Goal: Task Accomplishment & Management: Complete application form

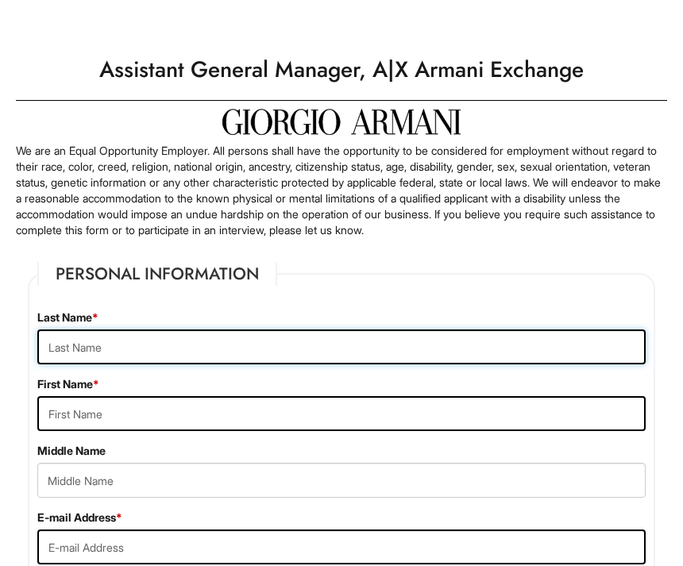
click at [333, 354] on input "text" at bounding box center [341, 347] width 609 height 35
type input "[PERSON_NAME]"
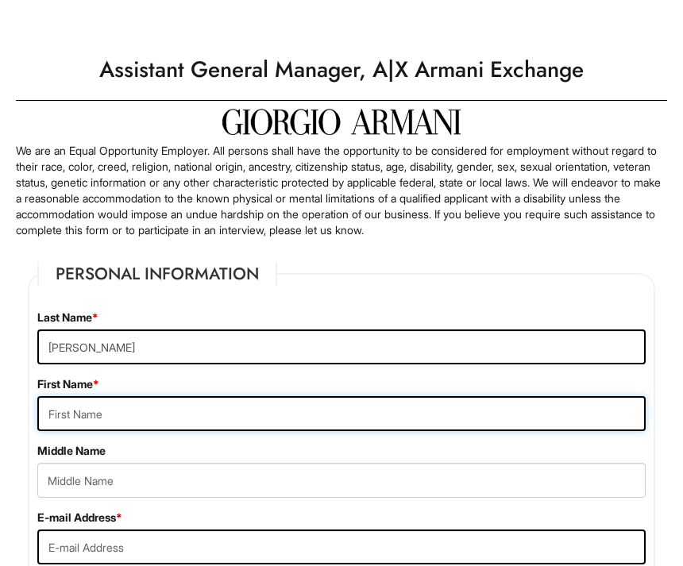
click at [294, 404] on input "text" at bounding box center [341, 413] width 609 height 35
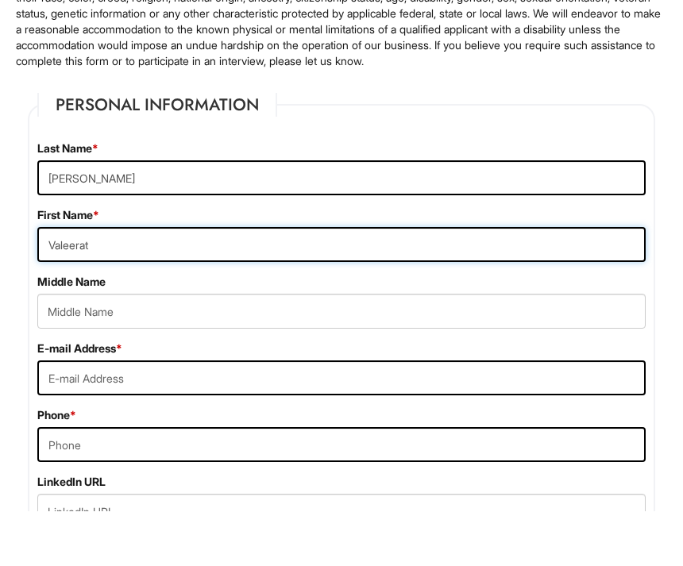
scroll to position [118, 0]
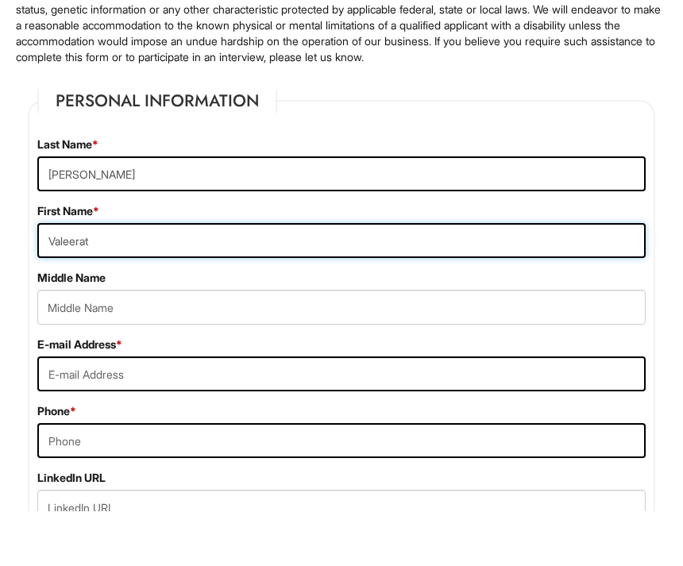
type input "Valeerat"
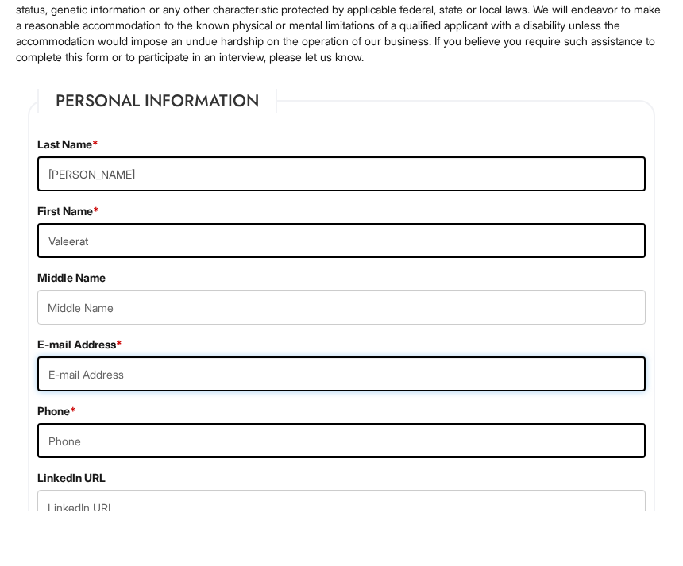
click at [261, 412] on input "email" at bounding box center [341, 429] width 609 height 35
type input "[EMAIL_ADDRESS][DOMAIN_NAME]"
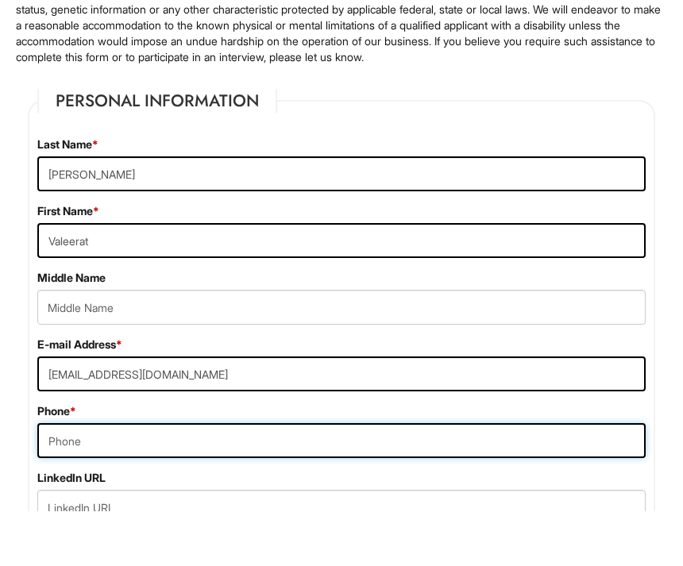
click at [311, 478] on input "tel" at bounding box center [341, 495] width 609 height 35
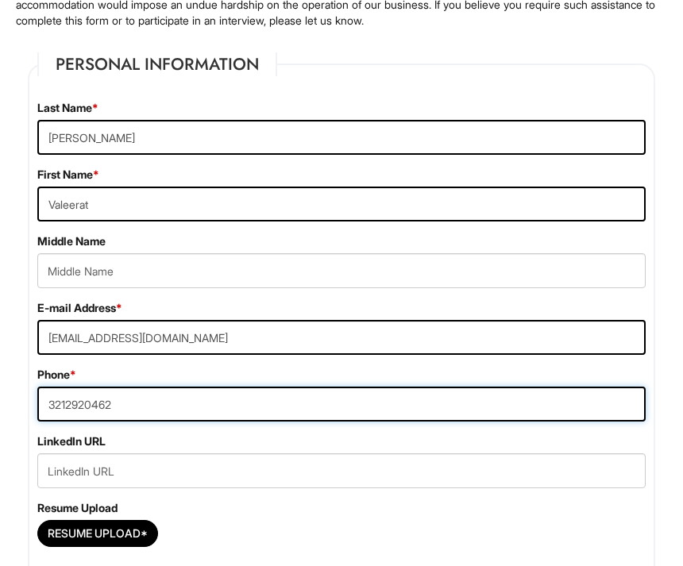
scroll to position [210, 0]
type input "3212920462"
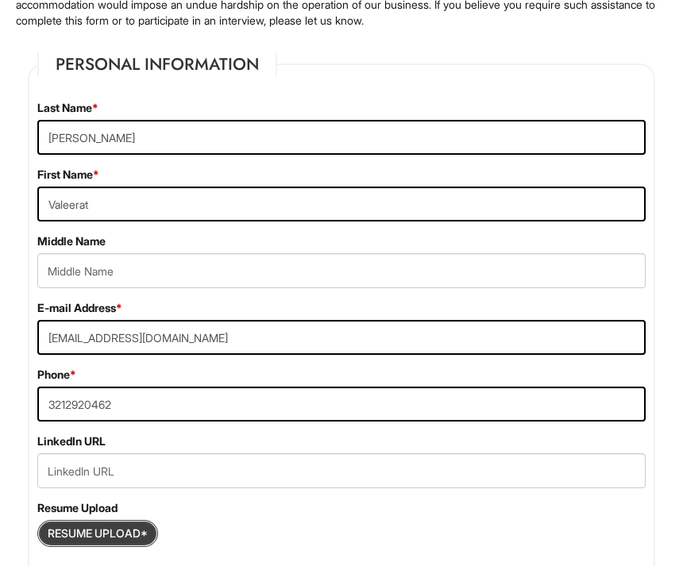
click at [118, 543] on input "Resume Upload*" at bounding box center [97, 533] width 119 height 25
type input "C:\fakepath\Val Resume.pdf"
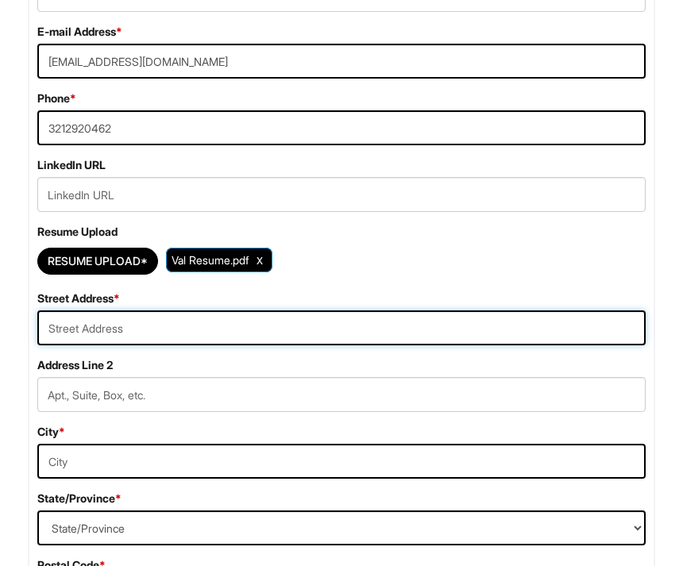
click at [372, 328] on input "text" at bounding box center [341, 328] width 609 height 35
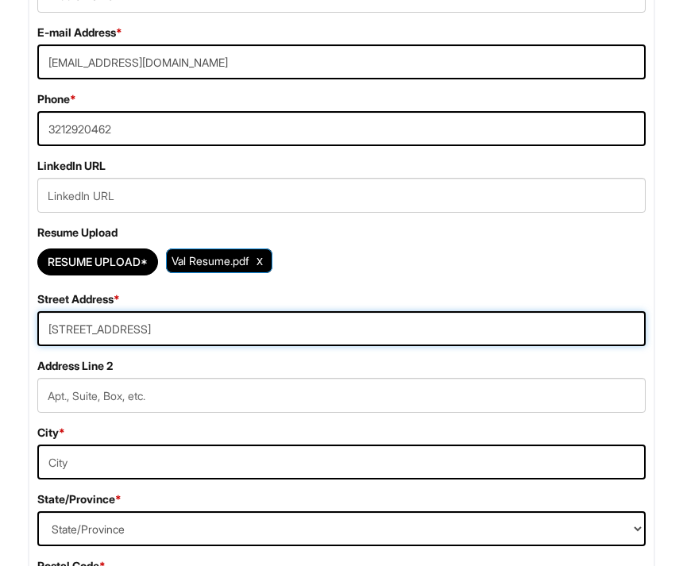
click at [110, 330] on input "[STREET_ADDRESS]" at bounding box center [341, 328] width 609 height 35
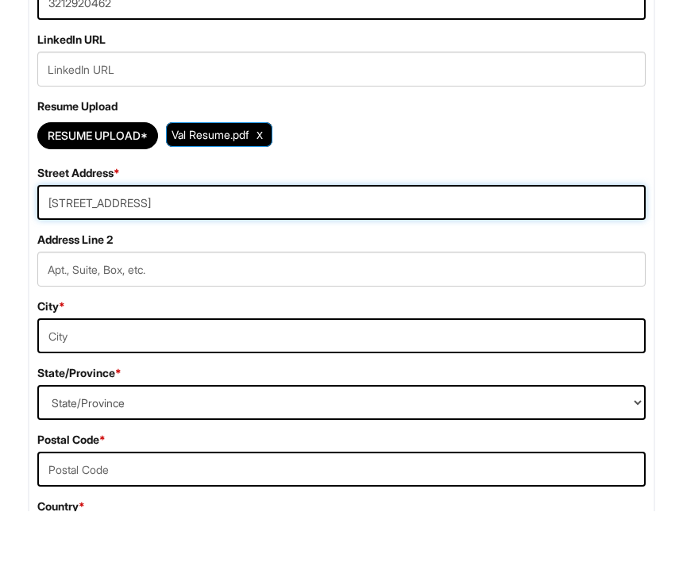
scroll to position [559, 0]
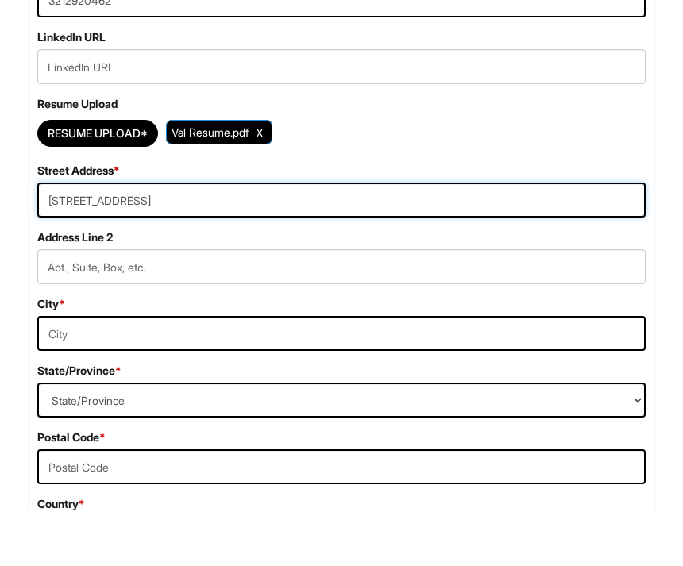
type input "[STREET_ADDRESS]"
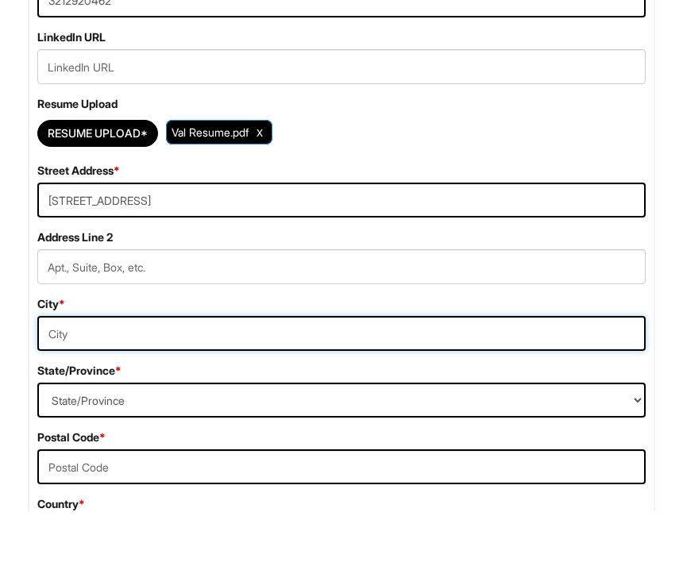
click at [376, 371] on input "text" at bounding box center [341, 388] width 609 height 35
type input "[GEOGRAPHIC_DATA]"
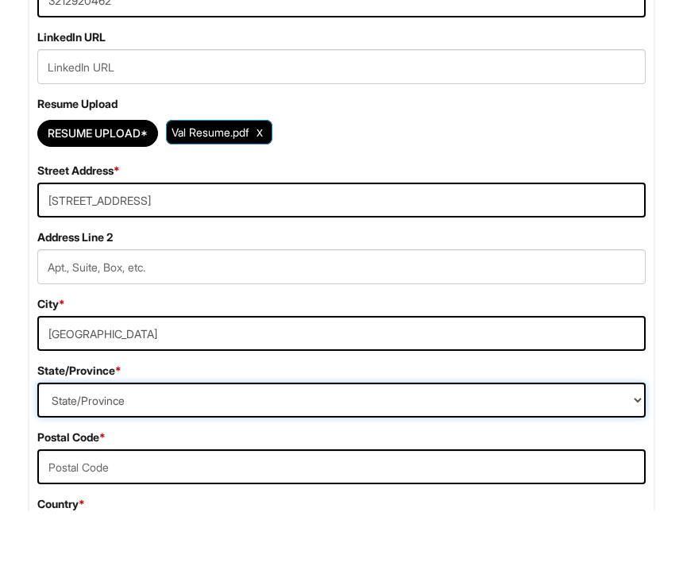
click at [300, 438] on select "State/Province [US_STATE] [US_STATE] [US_STATE] [US_STATE] [US_STATE] [US_STATE…" at bounding box center [341, 455] width 609 height 35
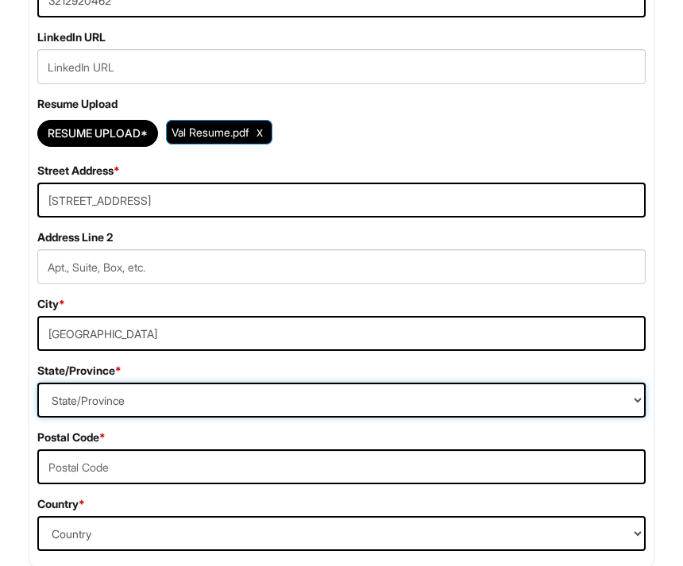
select select "FL"
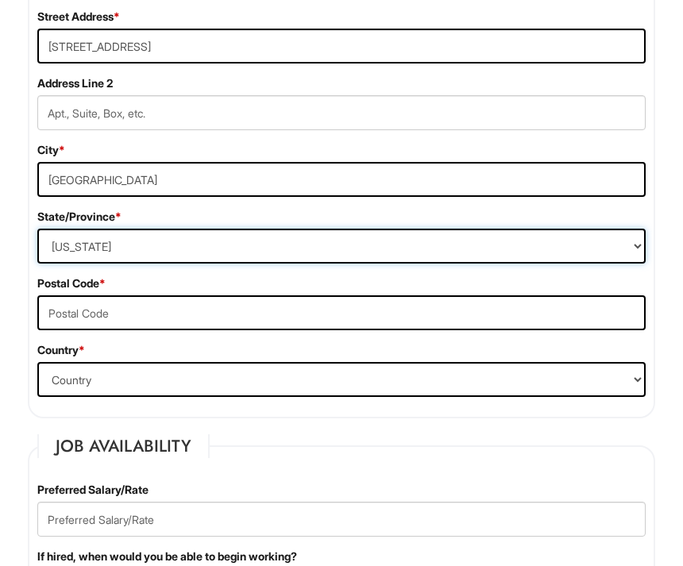
scroll to position [790, 0]
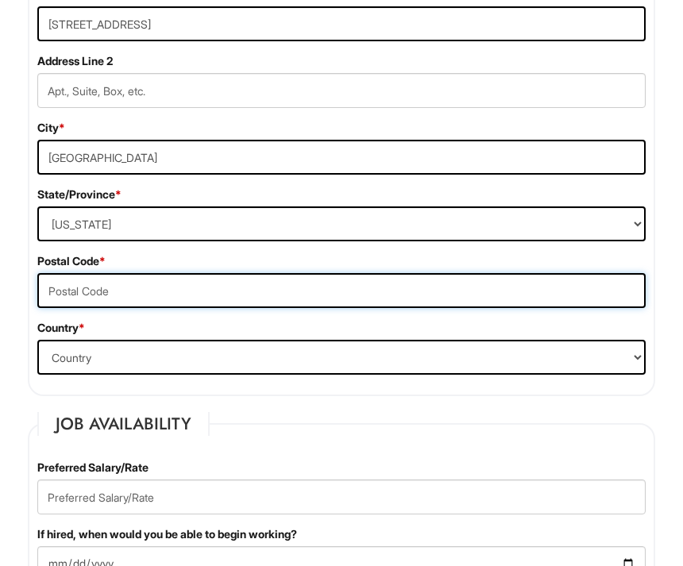
click at [350, 300] on input "text" at bounding box center [341, 290] width 609 height 35
type input "32907"
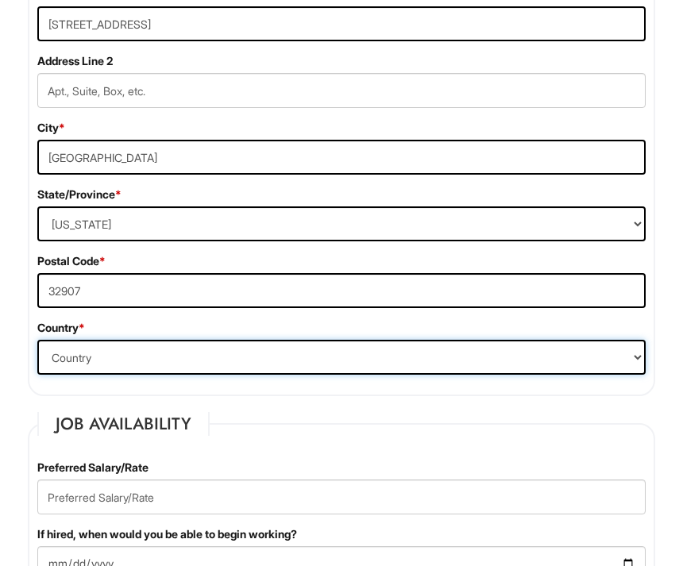
click at [335, 355] on select "Country [GEOGRAPHIC_DATA] [GEOGRAPHIC_DATA] [GEOGRAPHIC_DATA] [US_STATE] [GEOGR…" at bounding box center [341, 357] width 609 height 35
select select "[GEOGRAPHIC_DATA]"
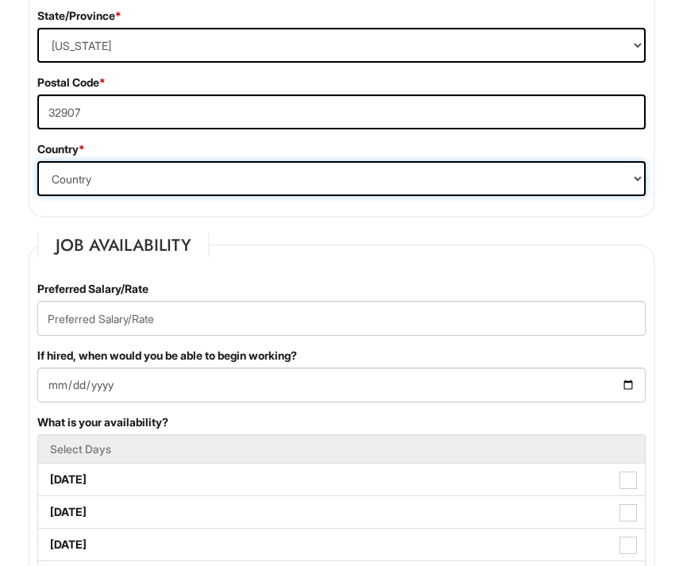
scroll to position [970, 0]
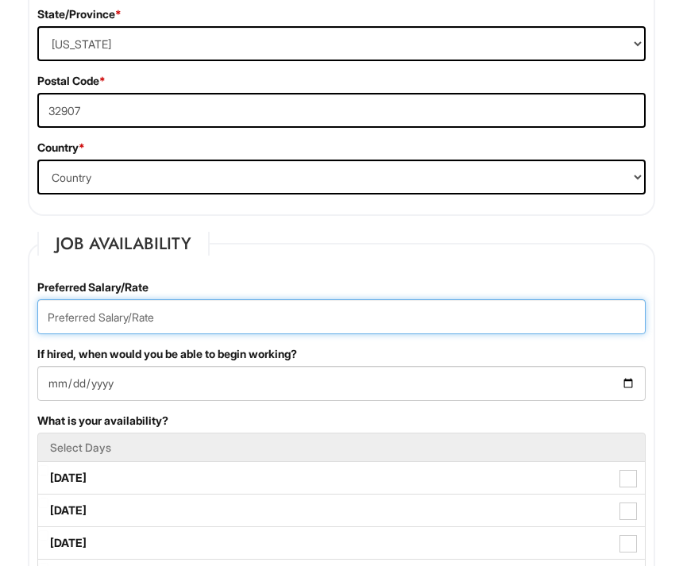
click at [415, 318] on input "text" at bounding box center [341, 316] width 609 height 35
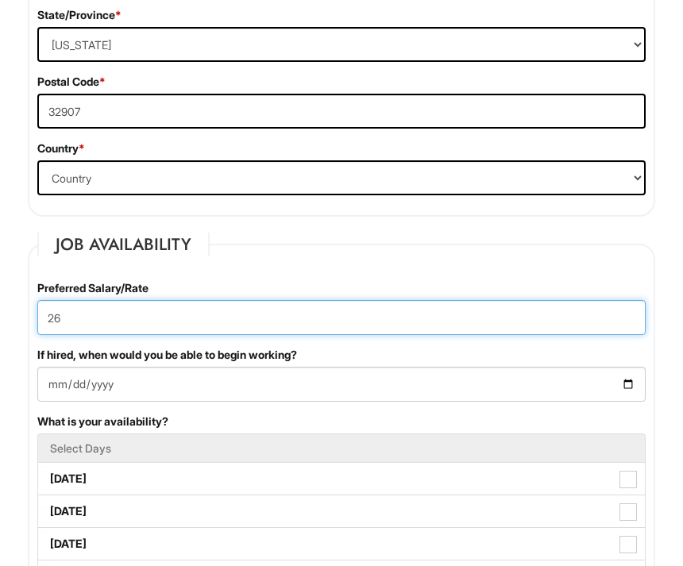
type input "26"
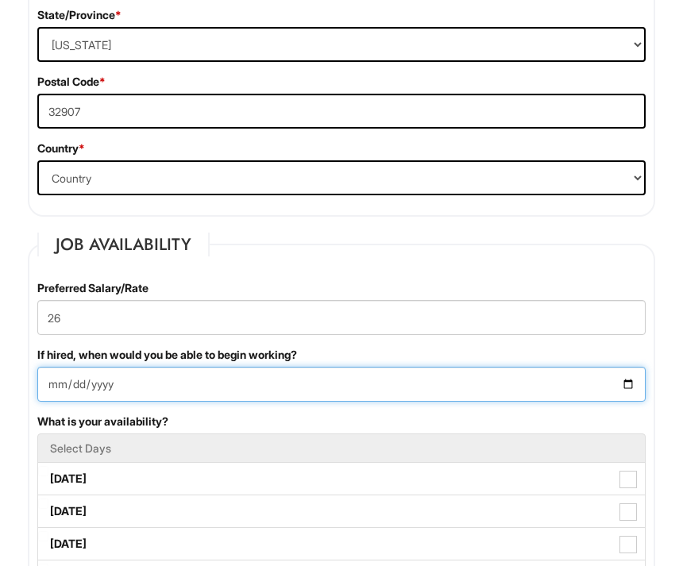
click at [409, 380] on input "If hired, when would you be able to begin working?" at bounding box center [341, 384] width 609 height 35
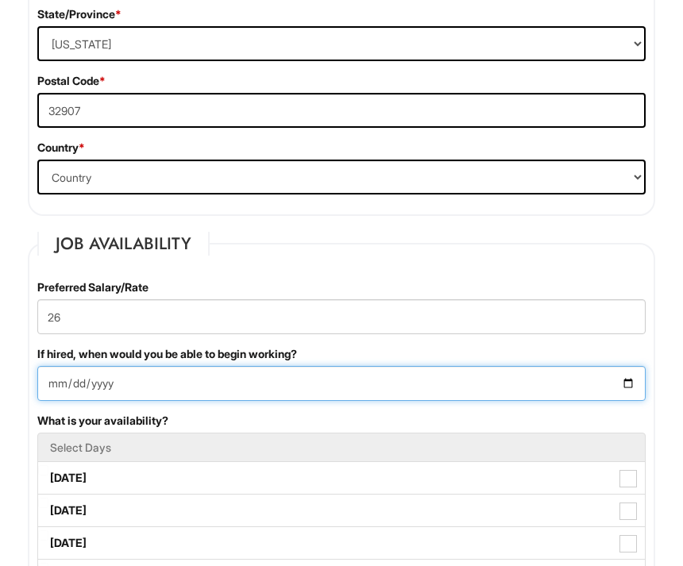
scroll to position [971, 0]
type input "[DATE]"
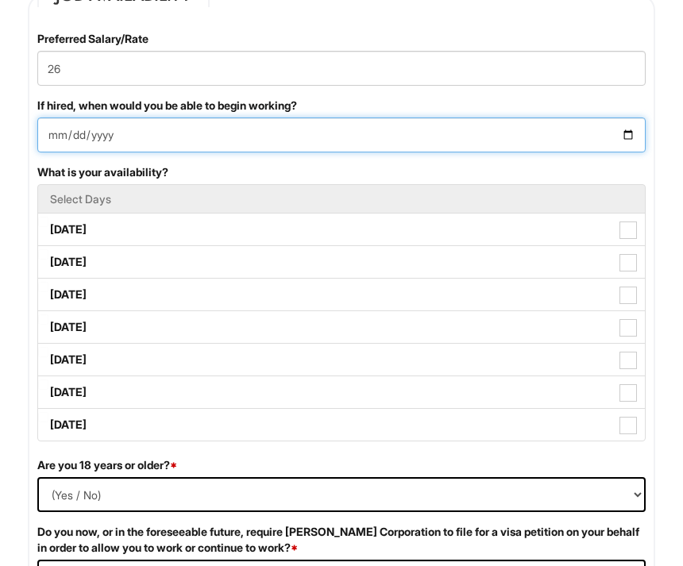
scroll to position [1222, 0]
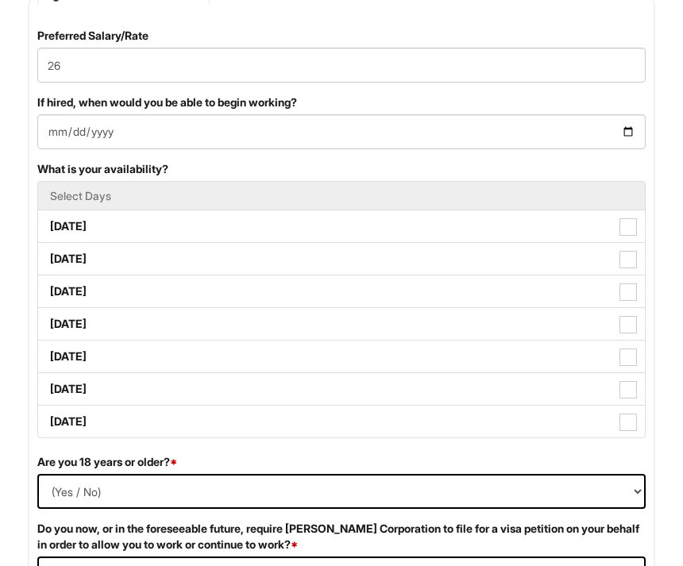
click at [237, 231] on label "[DATE]" at bounding box center [341, 227] width 607 height 32
click at [48, 225] on Available_Monday "[DATE]" at bounding box center [43, 219] width 10 height 10
checkbox Available_Monday "true"
click at [233, 264] on label "[DATE]" at bounding box center [341, 260] width 607 height 32
click at [48, 257] on Available_Tuesday "[DATE]" at bounding box center [43, 252] width 10 height 10
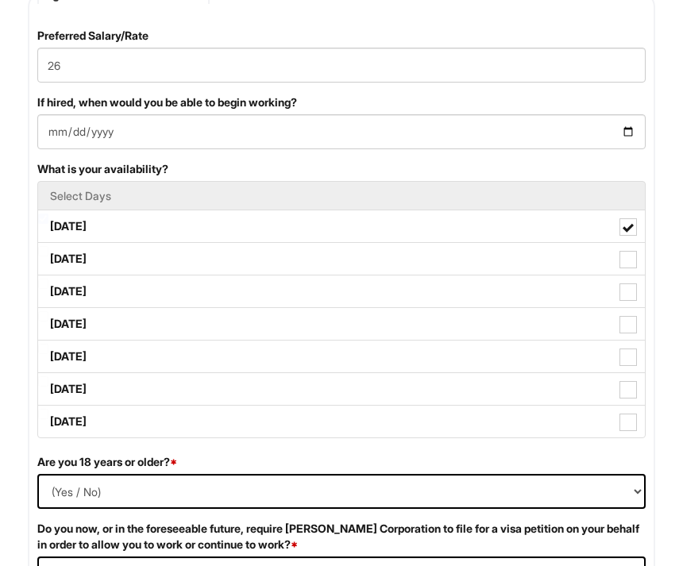
checkbox Available_Tuesday "true"
click at [570, 299] on label "[DATE]" at bounding box center [341, 292] width 607 height 32
click at [48, 290] on Available_Wednesday "[DATE]" at bounding box center [43, 285] width 10 height 10
checkbox Available_Wednesday "true"
click at [567, 334] on label "[DATE]" at bounding box center [341, 325] width 607 height 32
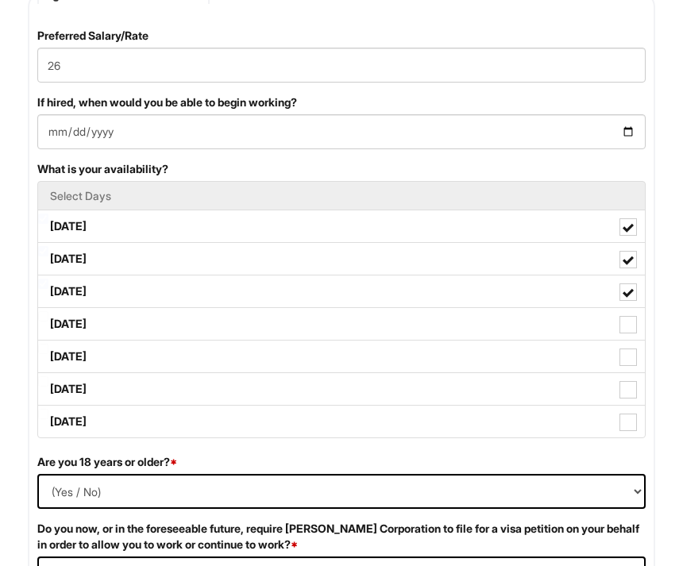
click at [48, 323] on Available_Thursday "[DATE]" at bounding box center [43, 317] width 10 height 10
checkbox Available_Thursday "true"
click at [547, 369] on label "[DATE]" at bounding box center [341, 358] width 607 height 32
click at [48, 355] on Available_Friday "[DATE]" at bounding box center [43, 350] width 10 height 10
checkbox Available_Friday "true"
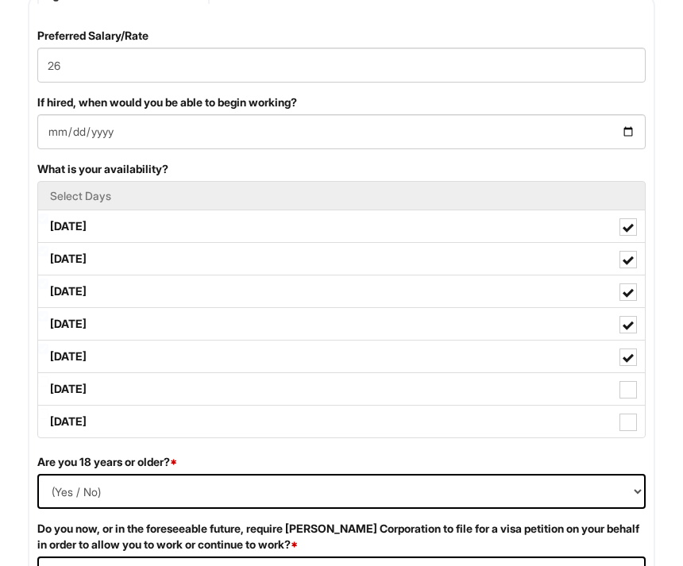
click at [464, 400] on label "[DATE]" at bounding box center [341, 390] width 607 height 32
click at [48, 388] on Available_Saturday "[DATE]" at bounding box center [43, 382] width 10 height 10
checkbox Available_Saturday "true"
click at [460, 431] on label "[DATE]" at bounding box center [341, 423] width 607 height 32
click at [48, 420] on Available_Sunday "[DATE]" at bounding box center [43, 415] width 10 height 10
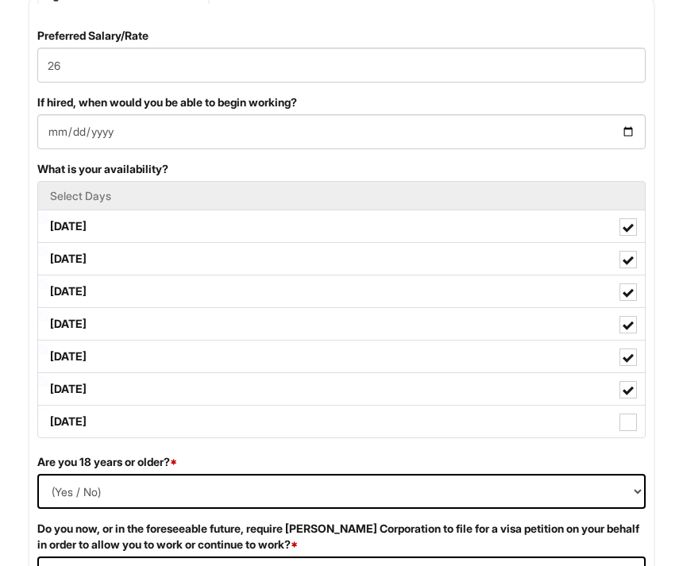
checkbox Available_Sunday "true"
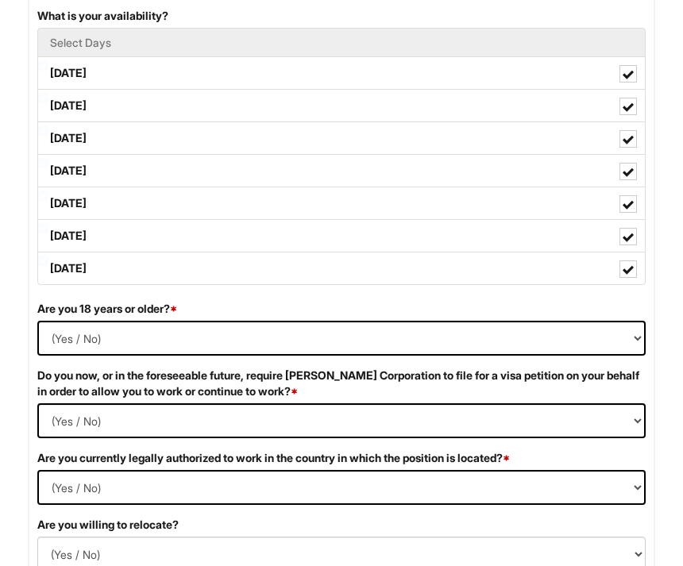
scroll to position [1381, 0]
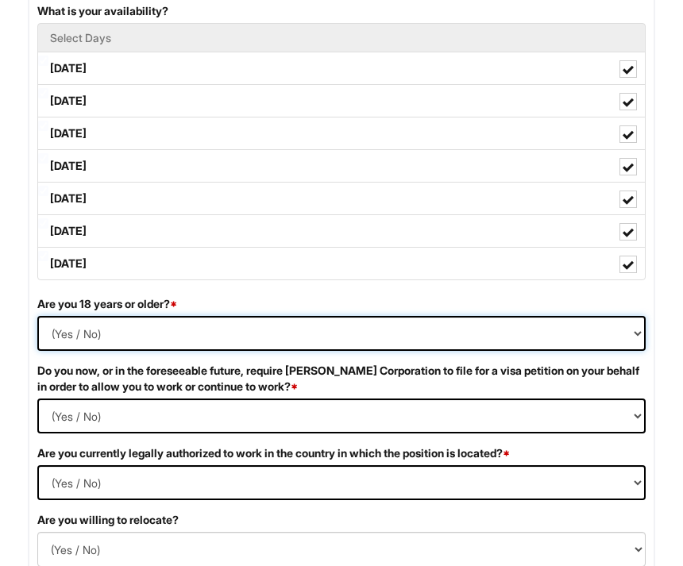
click at [359, 333] on select "(Yes / No) Yes No" at bounding box center [341, 333] width 609 height 35
select select "Yes"
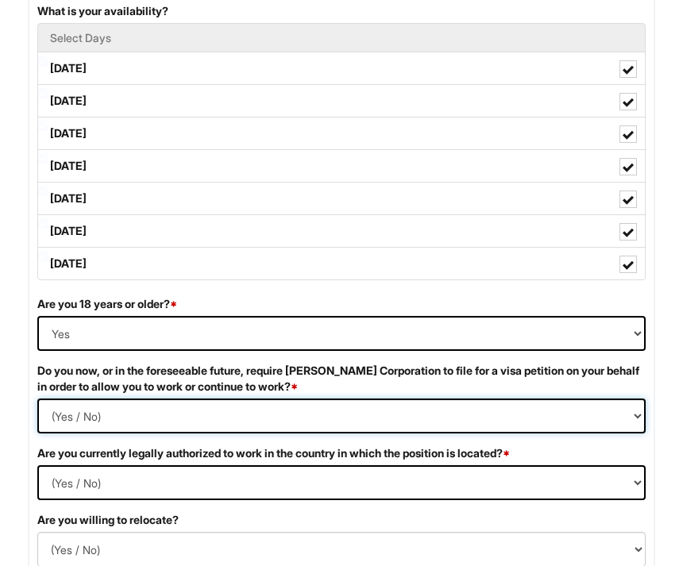
click at [455, 425] on Required "(Yes / No) Yes No" at bounding box center [341, 416] width 609 height 35
select Required "No"
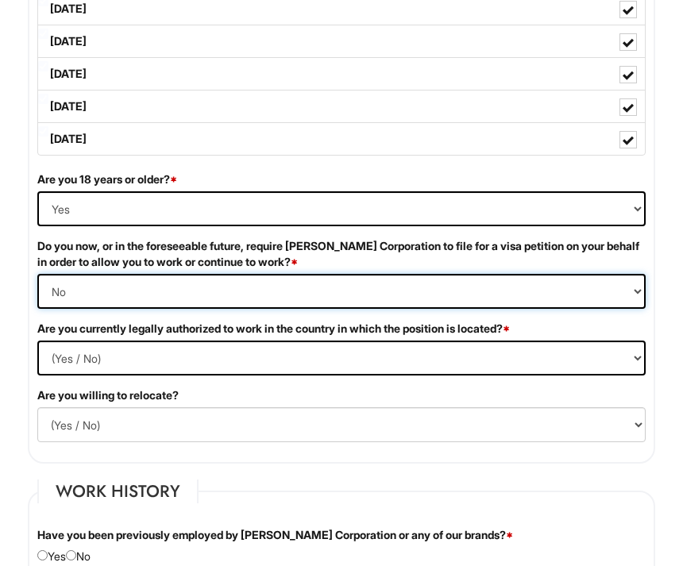
scroll to position [1512, 0]
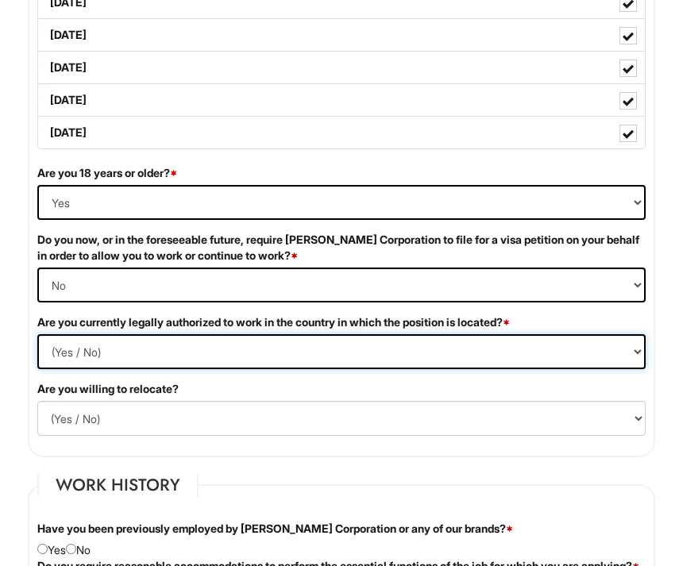
click at [430, 353] on select "(Yes / No) Yes No" at bounding box center [341, 351] width 609 height 35
select select "Yes"
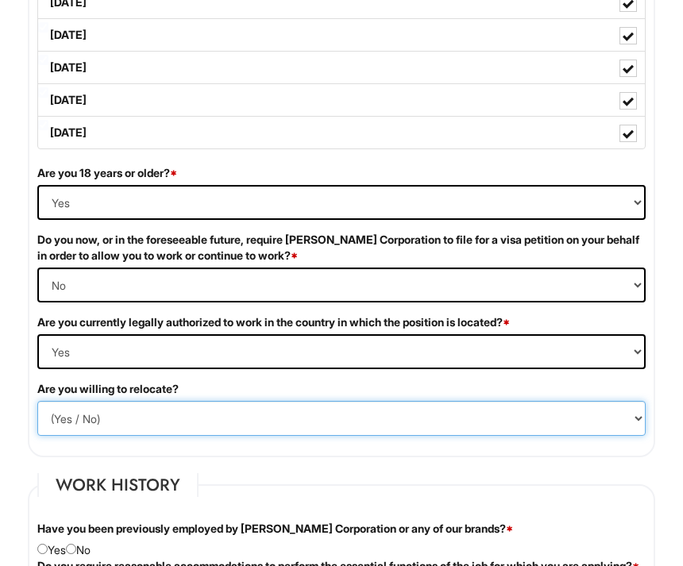
click at [431, 432] on select "(Yes / No) No Yes" at bounding box center [341, 418] width 609 height 35
select select "Y"
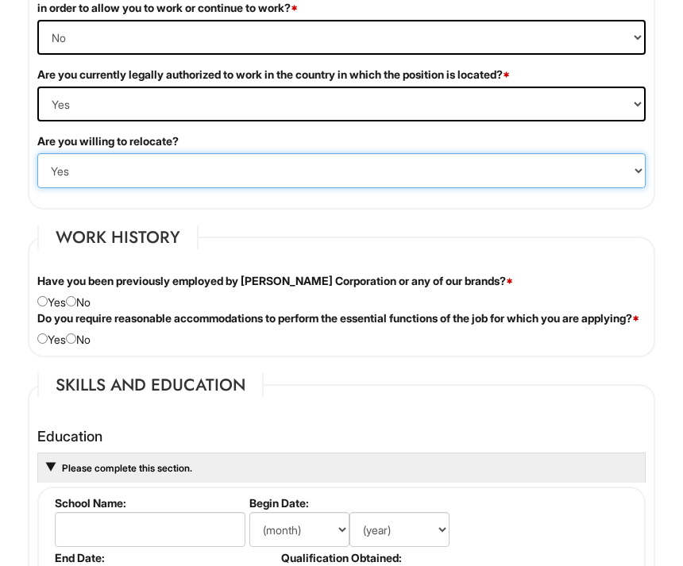
scroll to position [1765, 0]
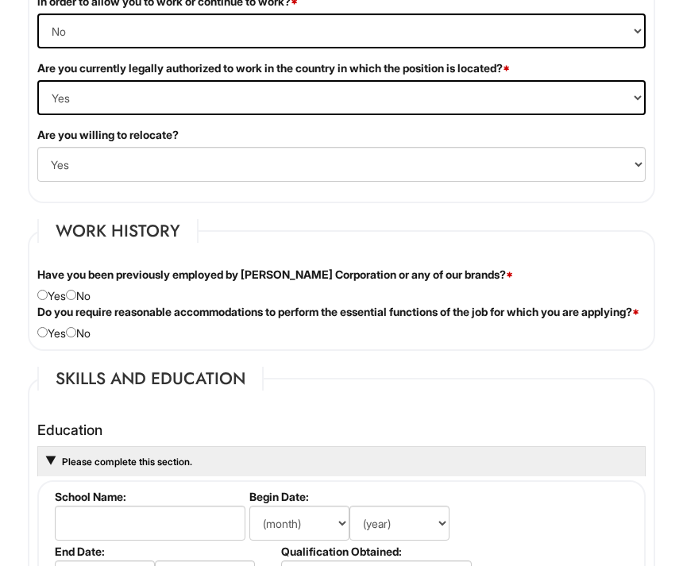
click at [76, 299] on input "radio" at bounding box center [71, 296] width 10 height 10
radio input "true"
click at [76, 338] on input "radio" at bounding box center [71, 332] width 10 height 10
radio input "true"
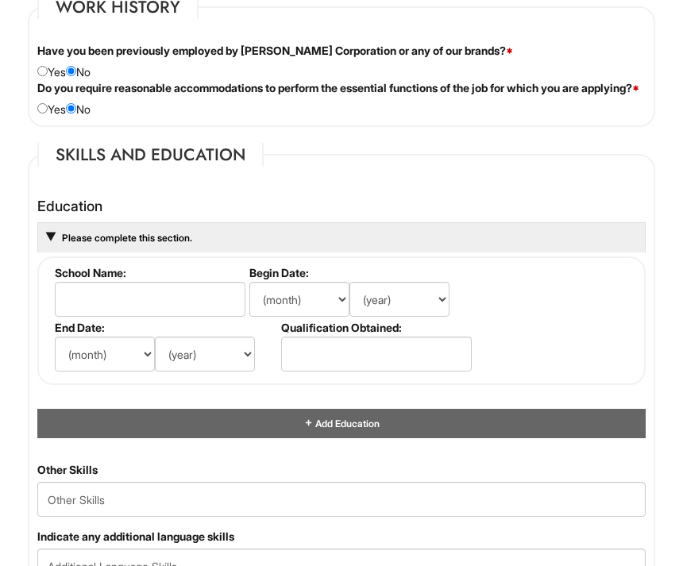
scroll to position [1990, 0]
click at [211, 317] on input "text" at bounding box center [150, 299] width 191 height 35
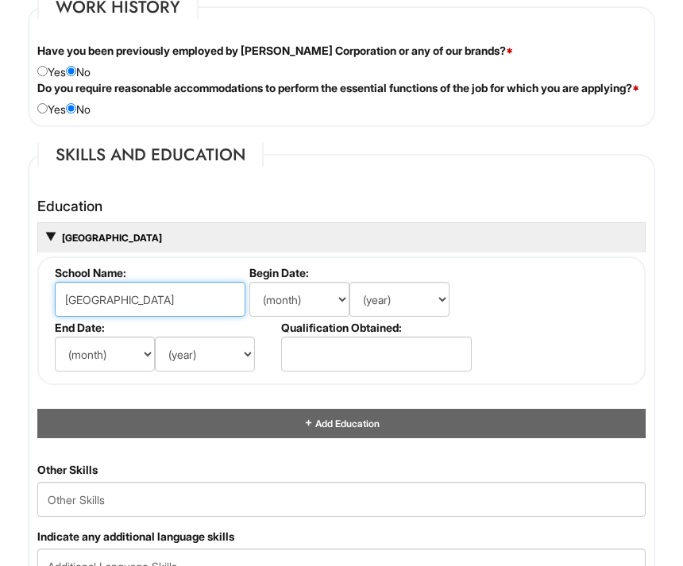
type input "[GEOGRAPHIC_DATA]"
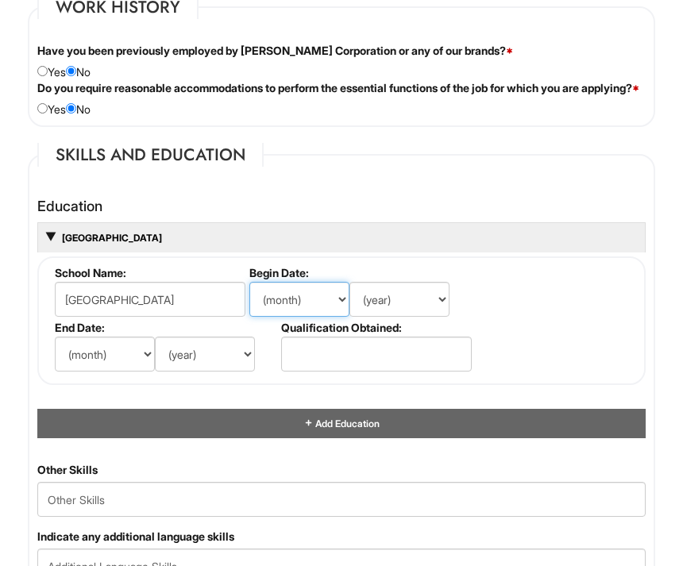
click at [313, 317] on select "(month) Jan Feb Mar Apr May Jun [DATE] Aug Sep Oct Nov Dec" at bounding box center [299, 299] width 100 height 35
select select "8"
click at [419, 316] on select "(year) 2029 2028 2027 2026 2025 2024 2023 2022 2021 2020 2019 2018 2017 2016 20…" at bounding box center [400, 299] width 100 height 35
select select "1999"
click at [116, 370] on select "(month) Jan Feb Mar Apr May Jun [DATE] Aug Sep Oct Nov Dec" at bounding box center [105, 354] width 100 height 35
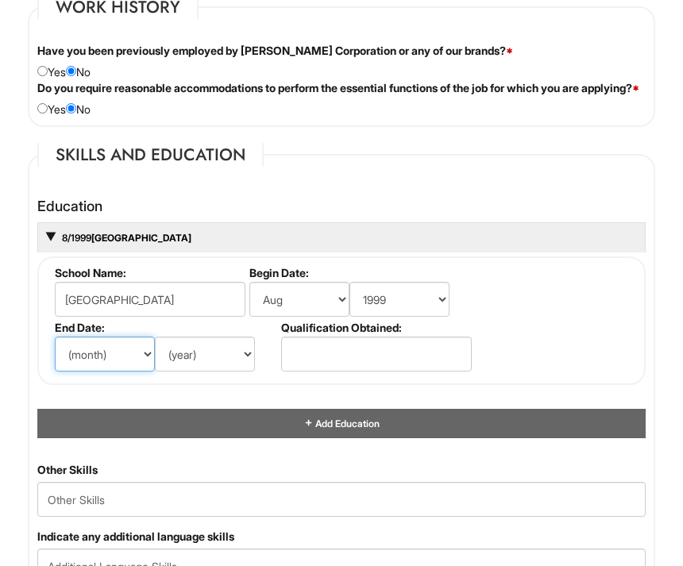
select select "3"
click at [226, 372] on select "(year) 2029 2028 2027 2026 2025 2024 2023 2022 2021 2020 2019 2018 2017 2016 20…" at bounding box center [205, 354] width 100 height 35
select select "2003"
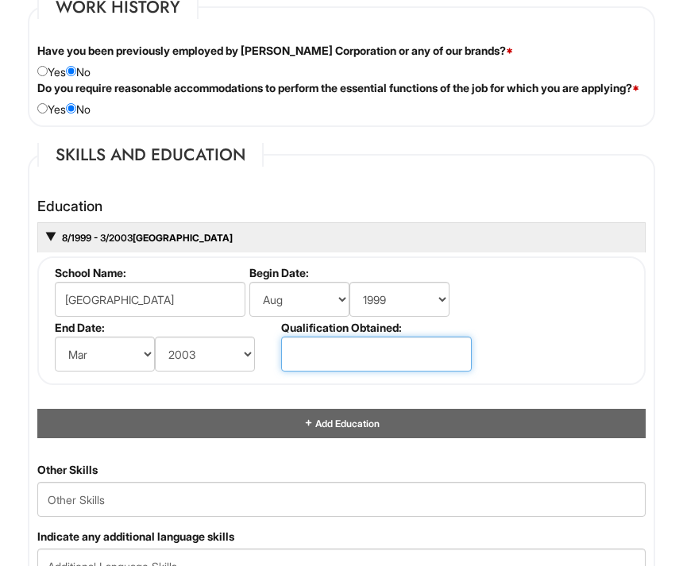
click at [430, 372] on input "text" at bounding box center [376, 354] width 191 height 35
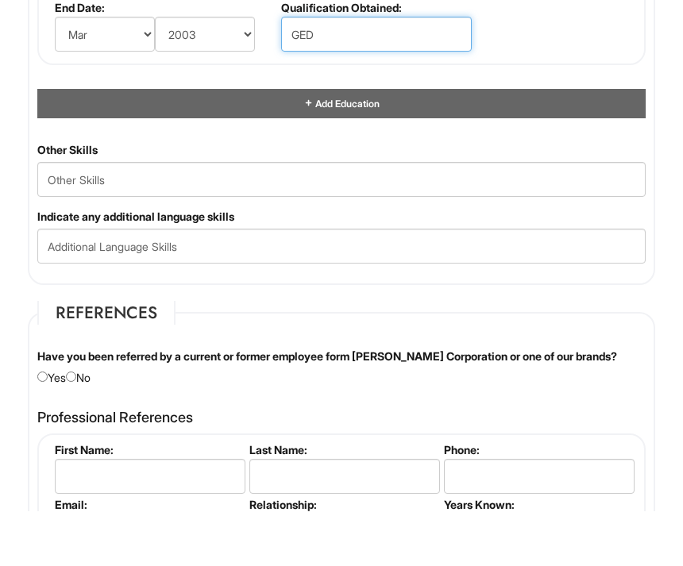
scroll to position [2266, 0]
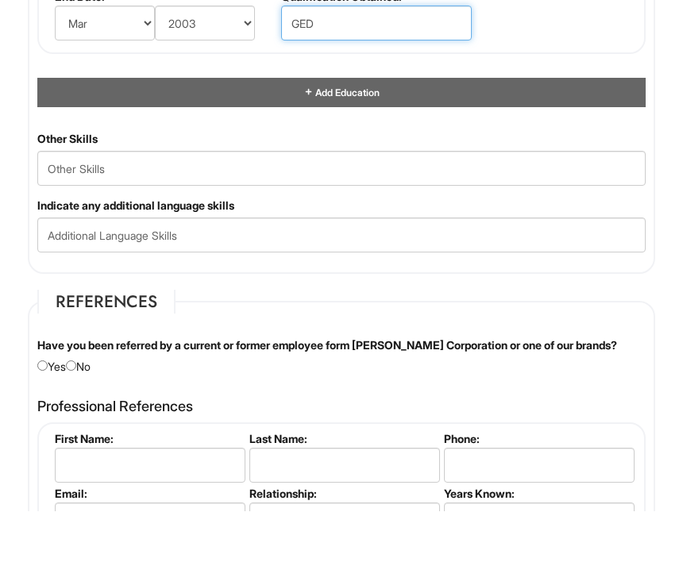
type input "GED"
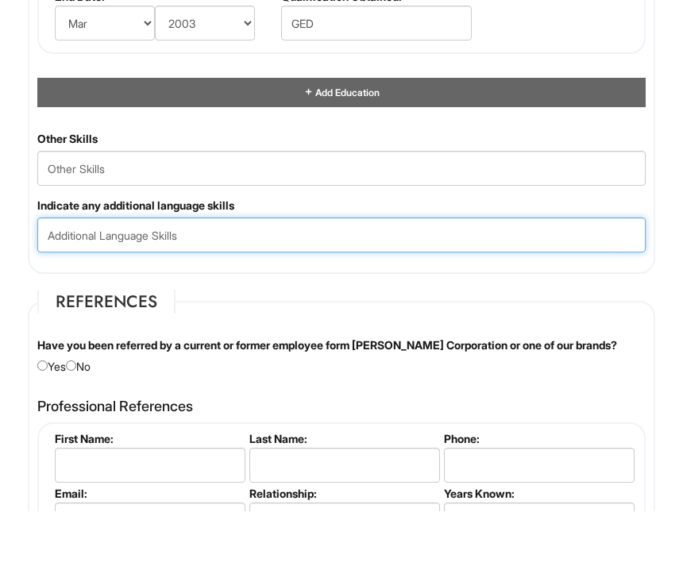
click at [301, 272] on input "text" at bounding box center [341, 289] width 609 height 35
type input "Thai"
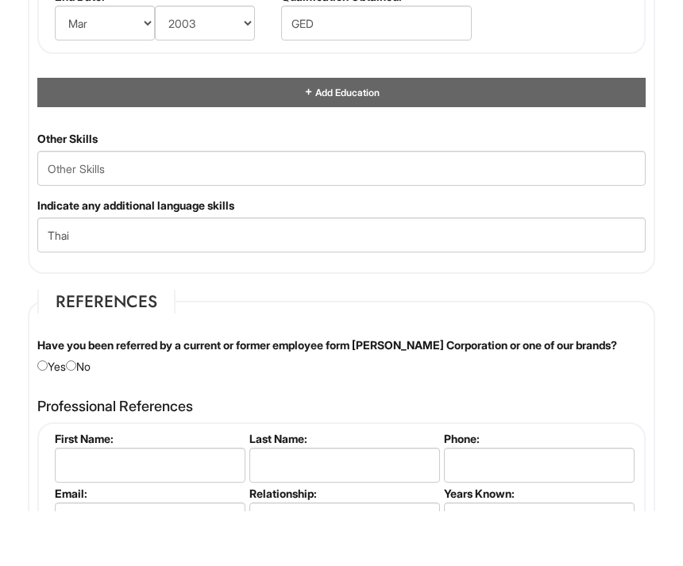
click at [91, 392] on div "Have you been referred by a current or former employee form [PERSON_NAME] Corpo…" at bounding box center [341, 410] width 632 height 37
click at [76, 371] on input "radio" at bounding box center [71, 366] width 10 height 10
radio input "true"
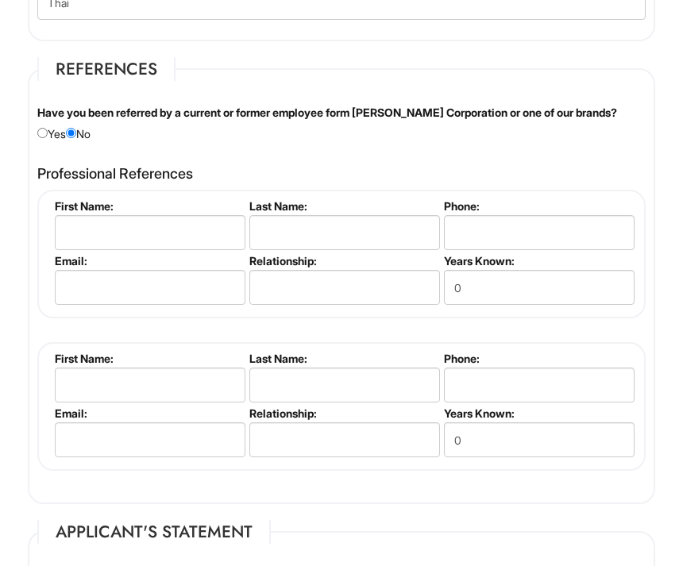
scroll to position [2555, 0]
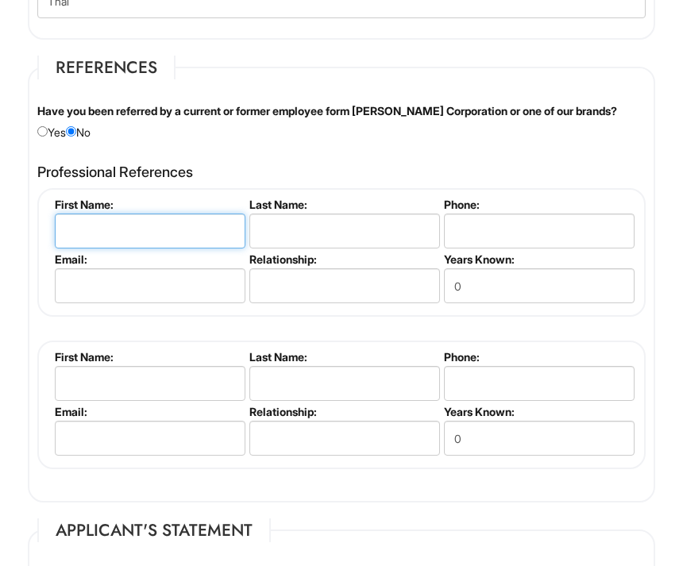
click at [197, 249] on input "text" at bounding box center [150, 231] width 191 height 35
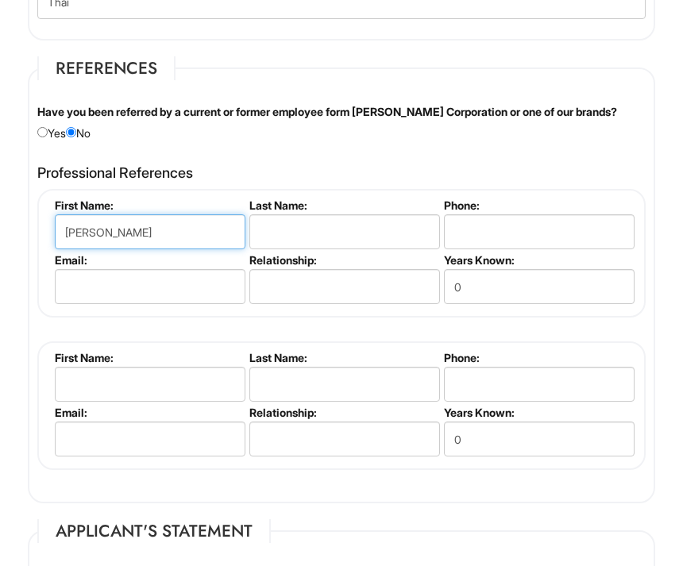
type input "[PERSON_NAME]"
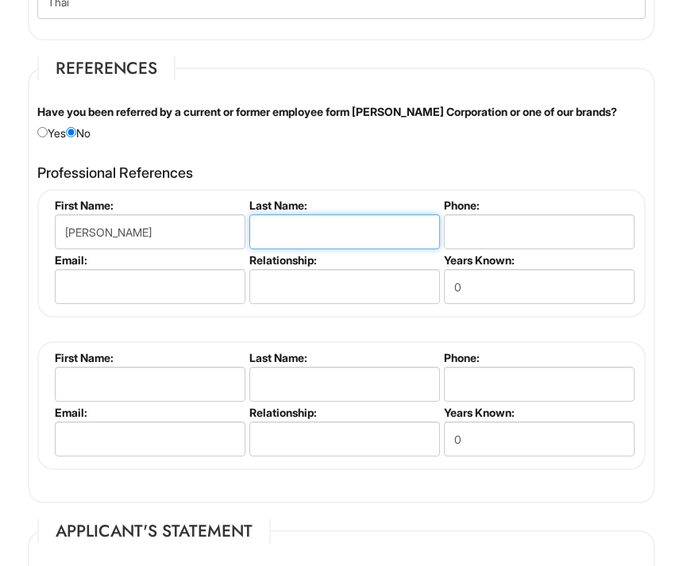
click at [335, 249] on input "text" at bounding box center [344, 231] width 191 height 35
type input "[PERSON_NAME]"
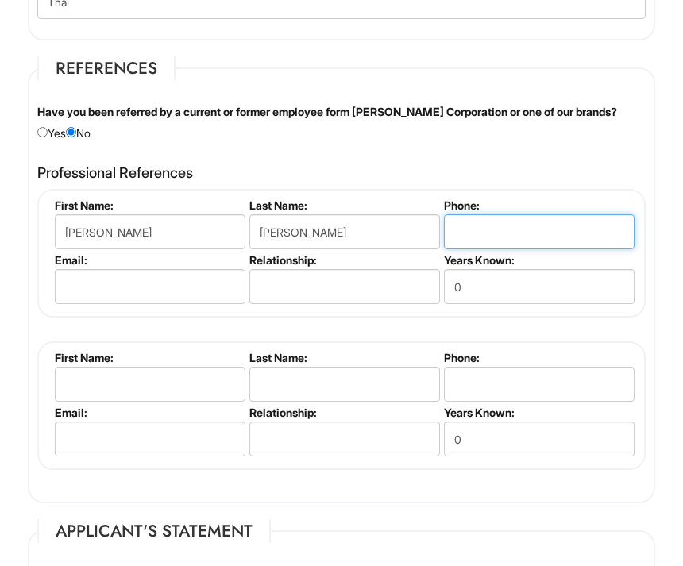
click at [562, 249] on input "tel" at bounding box center [539, 231] width 191 height 35
type input "4439624854"
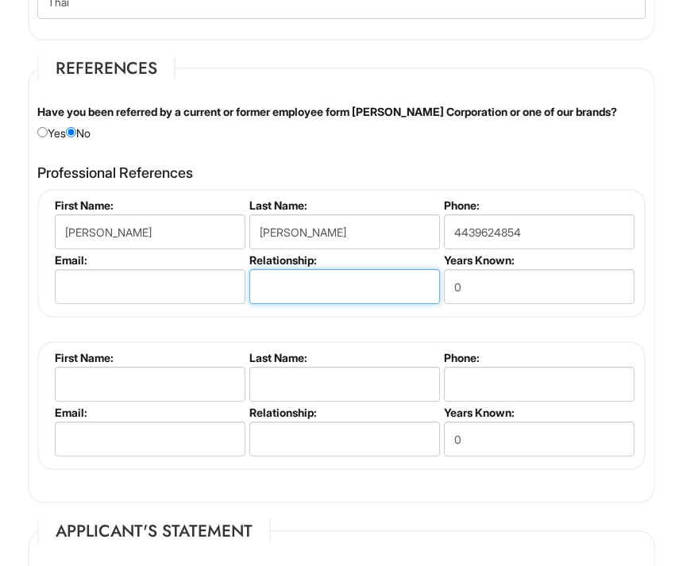
click at [357, 297] on input "text" at bounding box center [344, 286] width 191 height 35
type input "Former Trainer"
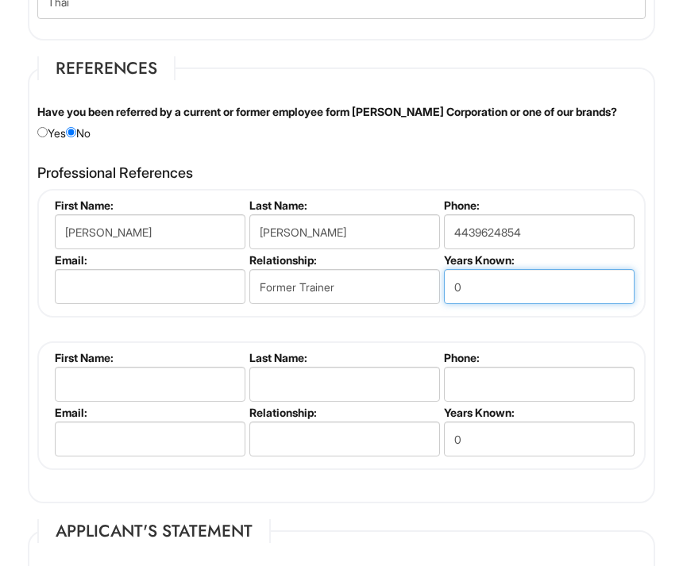
click at [554, 304] on input "0" at bounding box center [539, 286] width 191 height 35
type input "1"
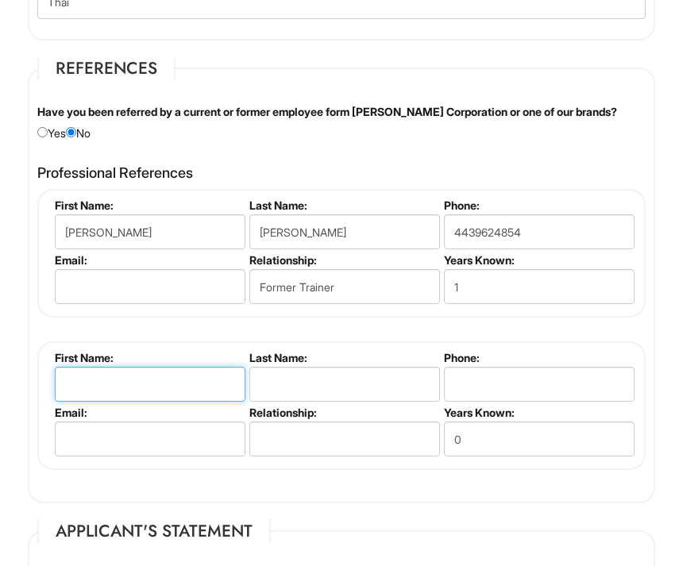
click at [203, 402] on input "text" at bounding box center [150, 384] width 191 height 35
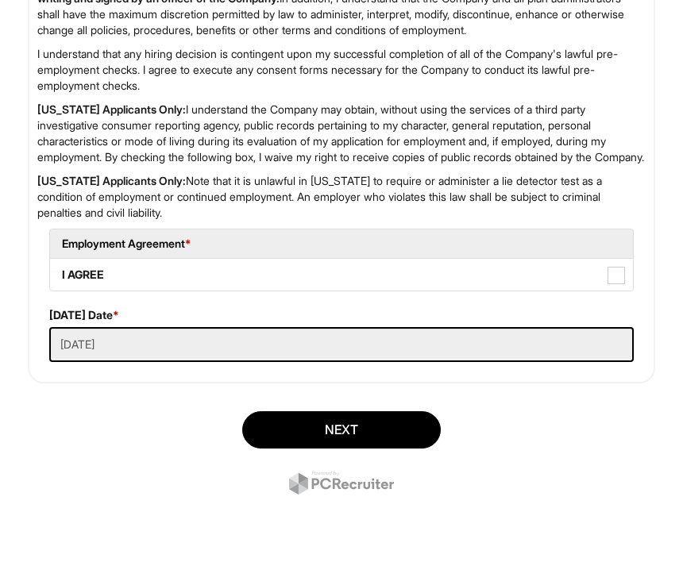
scroll to position [3449, 0]
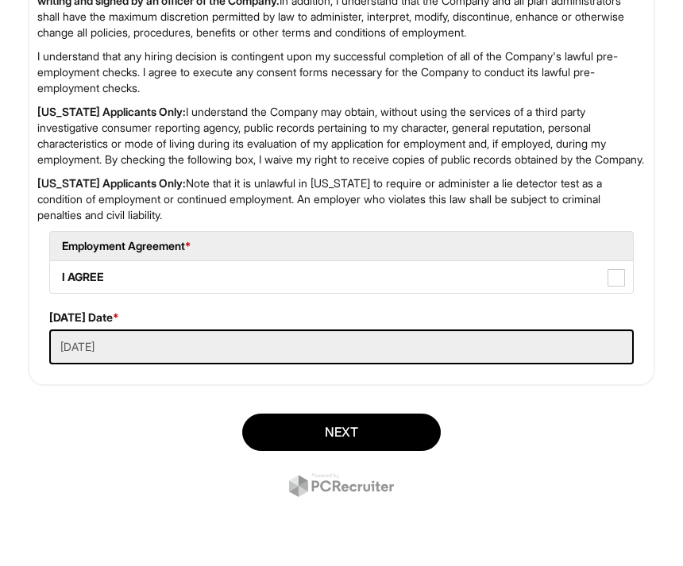
click at [289, 287] on label "I AGREE" at bounding box center [341, 283] width 583 height 32
click at [60, 280] on AGREE "I AGREE" at bounding box center [55, 275] width 10 height 10
checkbox AGREE "true"
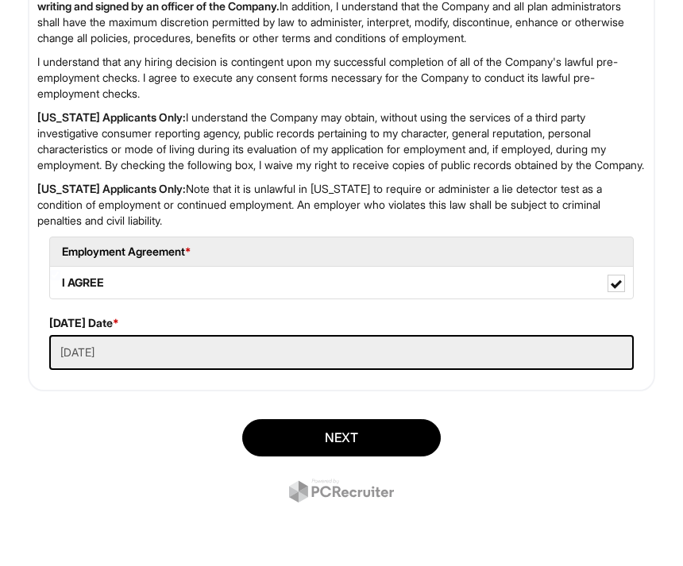
click at [396, 457] on button "Next" at bounding box center [341, 437] width 199 height 37
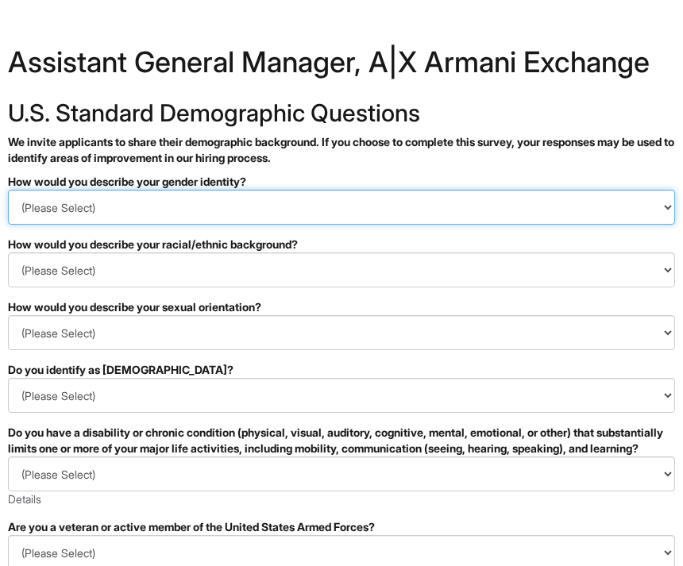
click at [414, 202] on select "(Please Select) Man Woman Non-binary I prefer to self-describe I don't wish to …" at bounding box center [341, 207] width 667 height 35
select select "Woman"
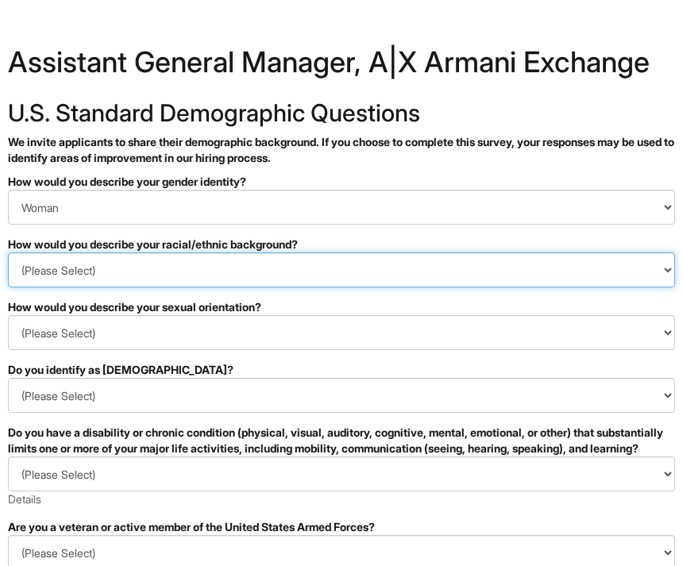
click at [437, 261] on select "(Please Select) Black or of African descent East Asian Hispanic, Latinx or of S…" at bounding box center [341, 270] width 667 height 35
select select "Southeast Asian"
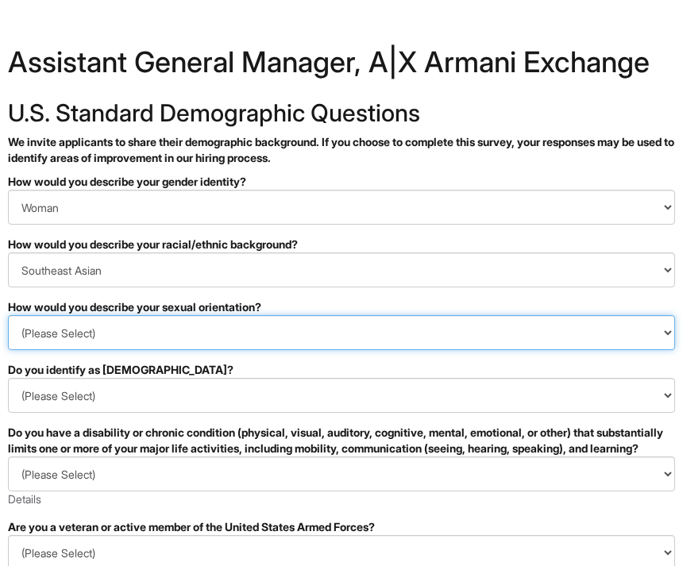
click at [350, 335] on select "(Please Select) Asexual Bisexual and/or pansexual Gay Heterosexual Lesbian Quee…" at bounding box center [341, 332] width 667 height 35
select select "Heterosexual"
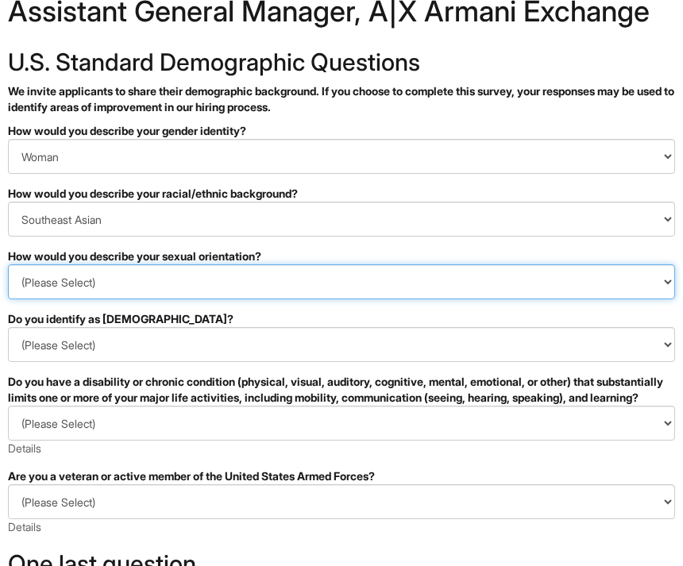
scroll to position [54, 0]
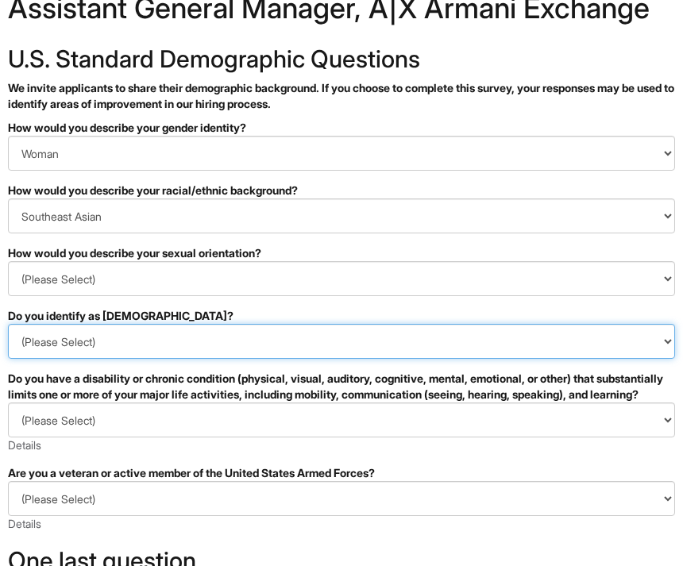
click at [302, 347] on select "(Please Select) Yes No I prefer to self-describe I don't wish to answer" at bounding box center [341, 341] width 667 height 35
select select "No"
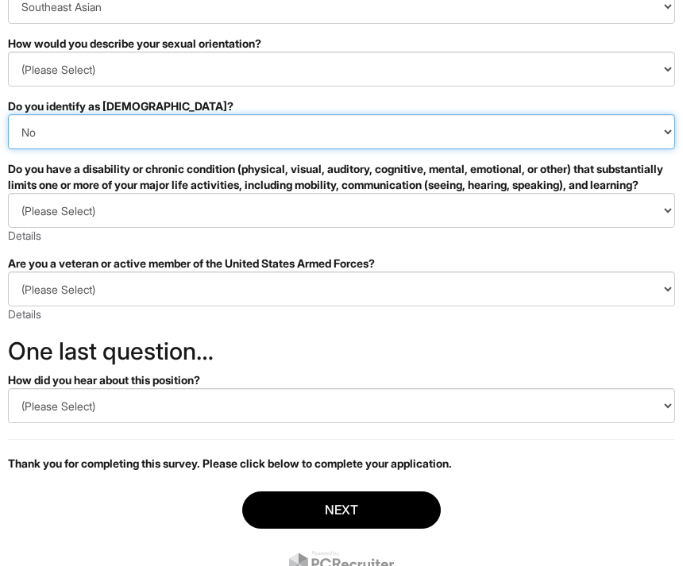
scroll to position [267, 0]
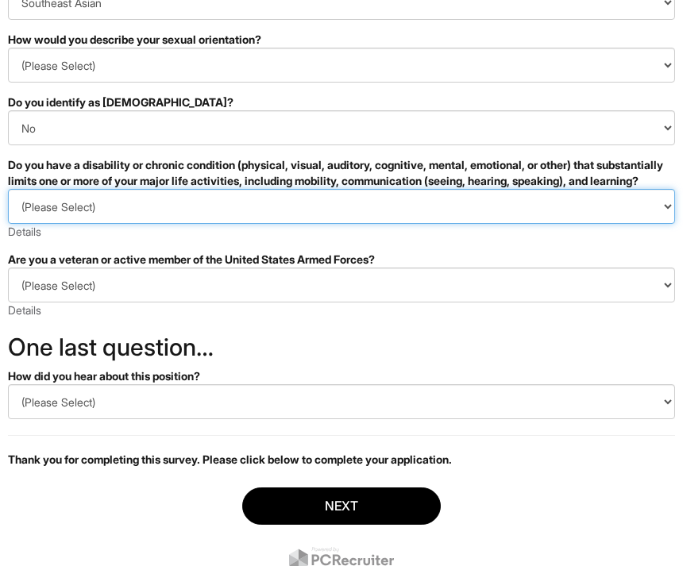
click at [378, 223] on select "(Please Select) YES, I HAVE A DISABILITY (or previously had a disability) NO, I…" at bounding box center [341, 207] width 667 height 35
select select "NO, I DON'T HAVE A DISABILITY"
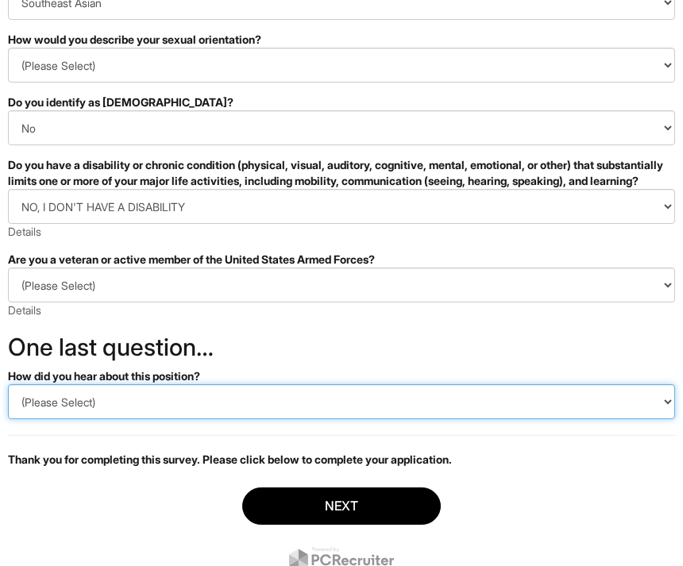
click at [368, 419] on select "(Please Select) CareerBuilder Indeed LinkedIn Monster Referral Other" at bounding box center [341, 401] width 667 height 35
select select "Indeed"
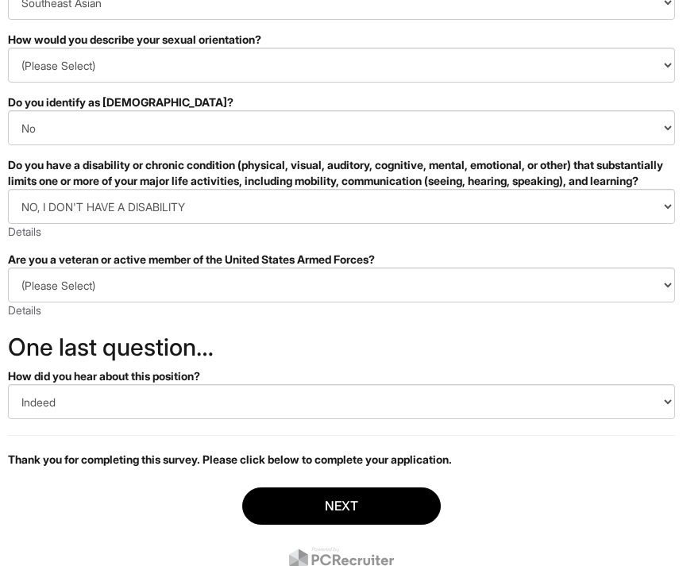
click at [414, 524] on button "Next" at bounding box center [341, 506] width 199 height 37
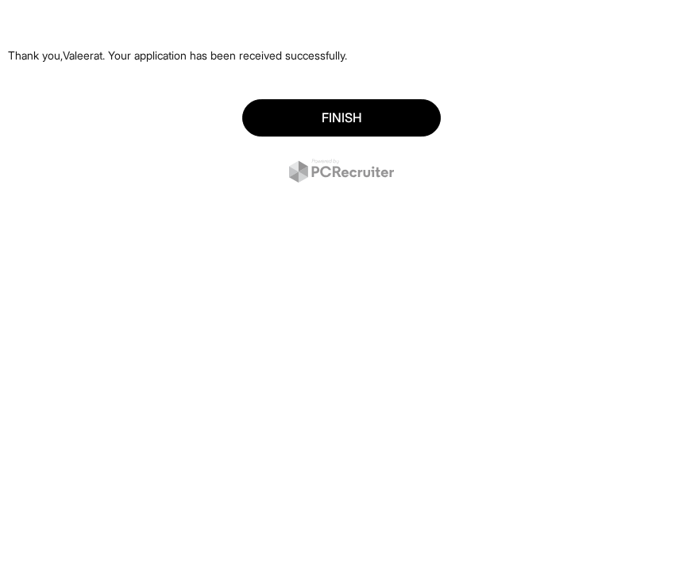
click at [390, 122] on button "Finish" at bounding box center [341, 117] width 199 height 37
